Goal: Leave review/rating

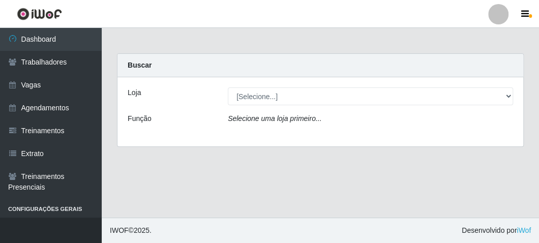
click at [250, 102] on div "Loja [Selecione...] FrigoMaster Função Selecione uma loja primeiro..." at bounding box center [319, 111] width 405 height 69
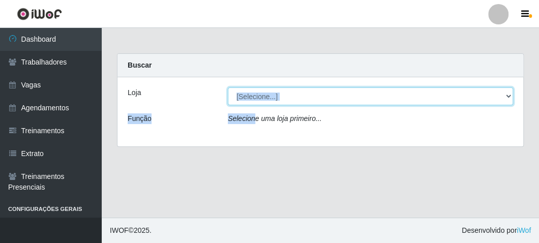
click at [250, 99] on select "[Selecione...] FrigoMaster" at bounding box center [370, 96] width 285 height 18
select select "392"
click at [228, 87] on select "[Selecione...] FrigoMaster" at bounding box center [370, 96] width 285 height 18
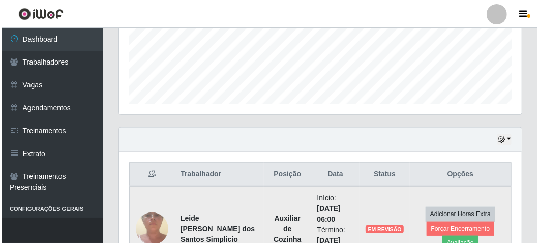
scroll to position [333, 0]
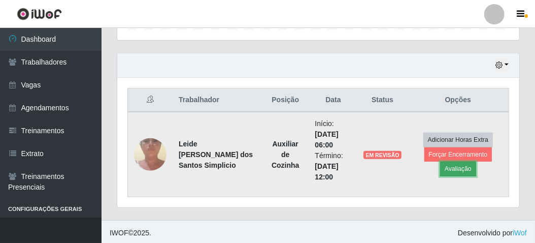
click at [452, 169] on button "Avaliação" at bounding box center [458, 169] width 36 height 14
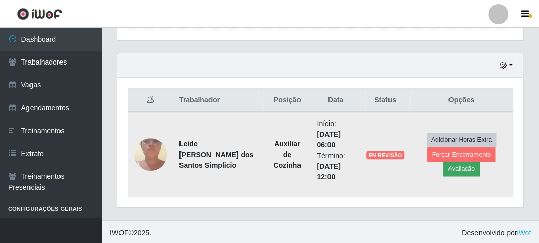
scroll to position [210, 398]
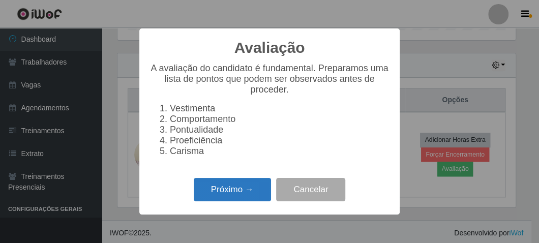
click at [255, 194] on button "Próximo →" at bounding box center [232, 190] width 77 height 24
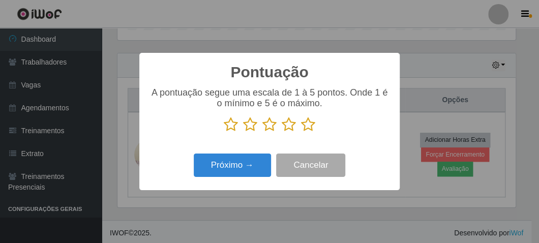
click at [305, 125] on icon at bounding box center [308, 124] width 14 height 15
click at [301, 132] on input "radio" at bounding box center [301, 132] width 0 height 0
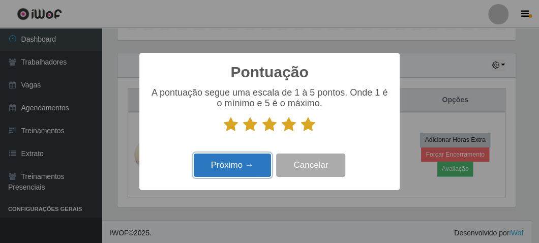
click at [252, 162] on button "Próximo →" at bounding box center [232, 165] width 77 height 24
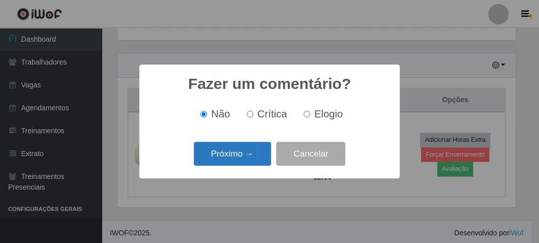
click at [252, 158] on button "Próximo →" at bounding box center [232, 154] width 77 height 24
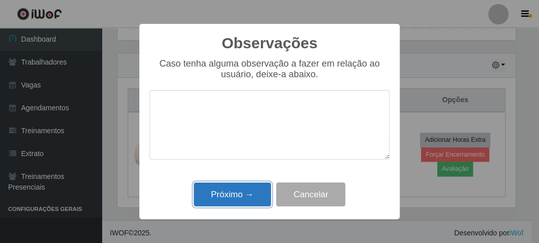
click at [254, 191] on button "Próximo →" at bounding box center [232, 194] width 77 height 24
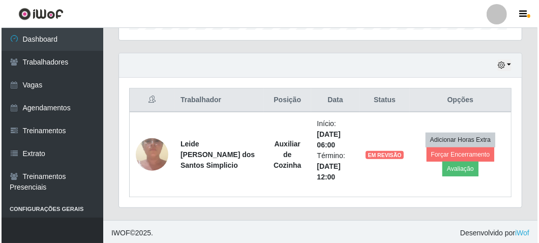
scroll to position [210, 402]
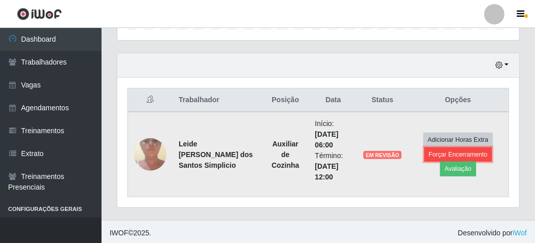
click at [433, 153] on button "Forçar Encerramento" at bounding box center [459, 154] width 68 height 14
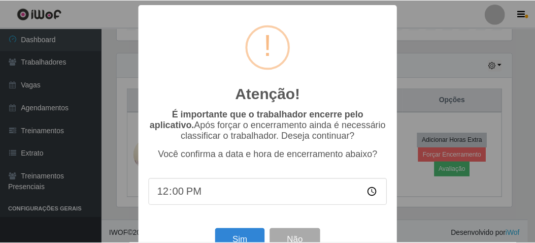
scroll to position [210, 398]
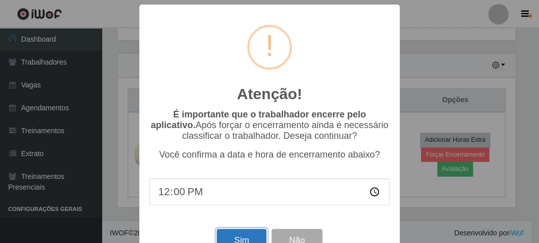
click at [228, 236] on button "Sim" at bounding box center [240, 241] width 49 height 24
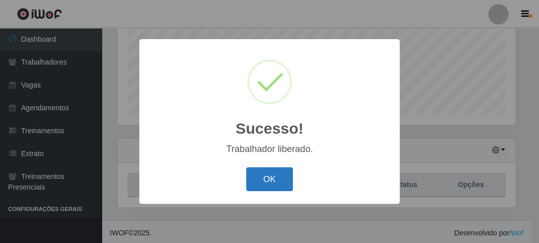
click at [283, 179] on button "OK" at bounding box center [269, 179] width 47 height 24
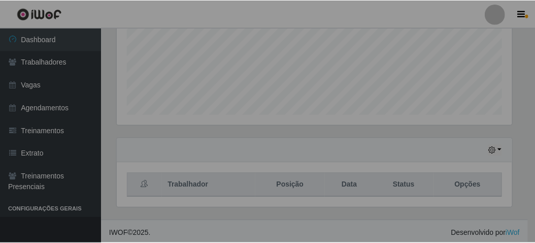
scroll to position [210, 402]
